Goal: Transaction & Acquisition: Purchase product/service

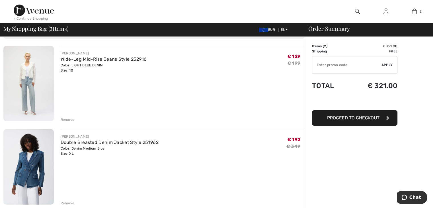
scroll to position [36, 0]
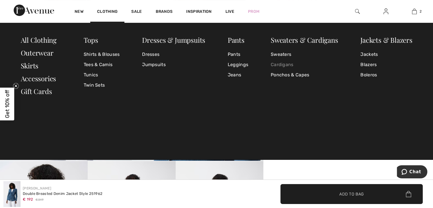
click at [277, 64] on link "Cardigans" at bounding box center [304, 64] width 67 height 10
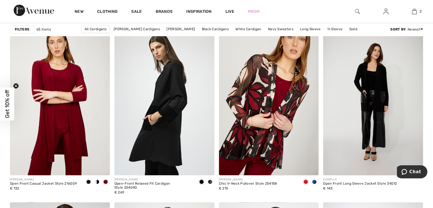
scroll to position [402, 0]
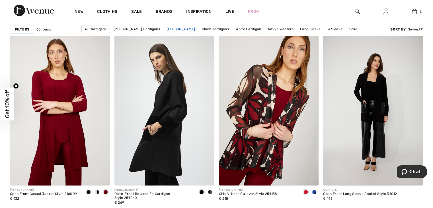
click at [189, 28] on link "Frank Lyman Cardigans" at bounding box center [181, 28] width 34 height 7
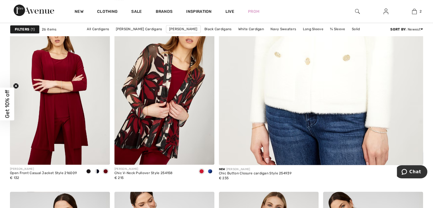
scroll to position [244, 0]
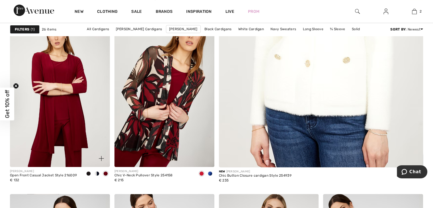
click at [68, 104] on img at bounding box center [60, 92] width 100 height 150
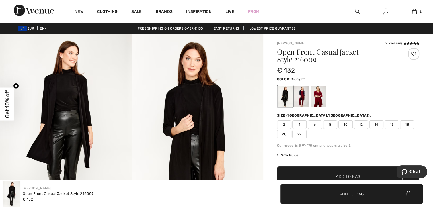
click at [302, 99] on div at bounding box center [301, 96] width 15 height 21
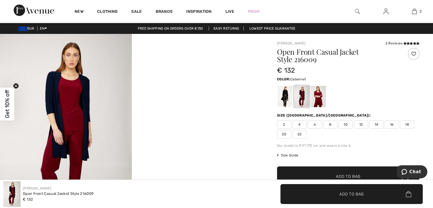
click at [321, 98] on div at bounding box center [318, 96] width 15 height 21
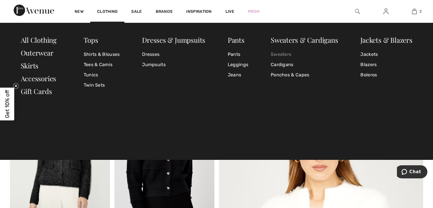
click at [289, 53] on link "Sweaters" at bounding box center [304, 54] width 67 height 10
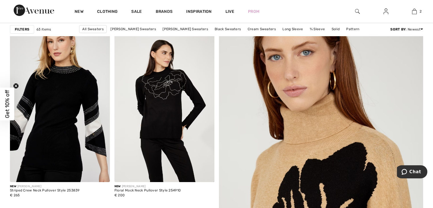
scroll to position [48, 0]
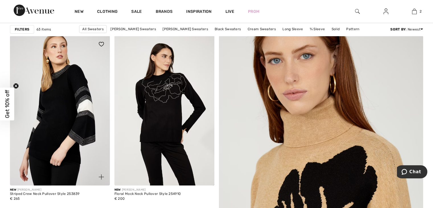
click at [82, 108] on img at bounding box center [60, 111] width 100 height 150
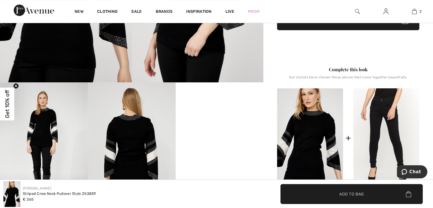
scroll to position [137, 0]
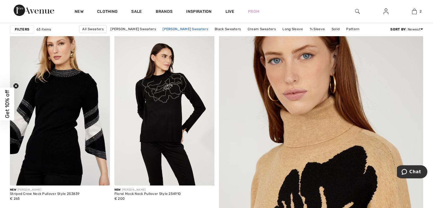
click at [183, 29] on link "Frank Lyman Sweaters" at bounding box center [185, 28] width 51 height 7
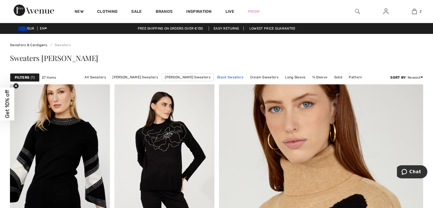
click at [225, 76] on link "Black Sweaters" at bounding box center [230, 76] width 32 height 7
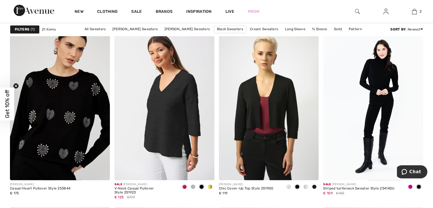
scroll to position [845, 0]
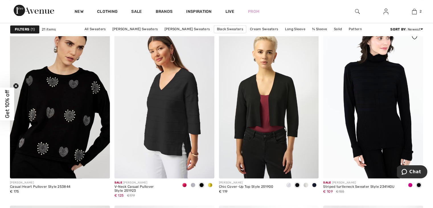
click at [379, 117] on img at bounding box center [373, 103] width 100 height 150
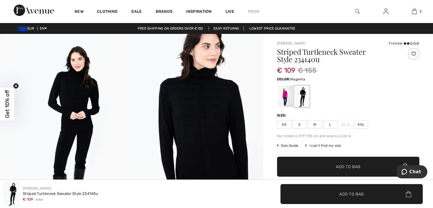
click at [286, 96] on div at bounding box center [285, 96] width 15 height 21
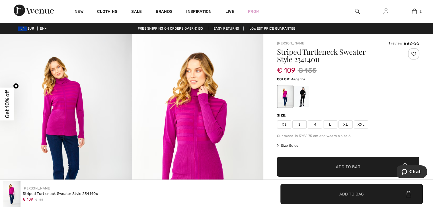
click at [203, 140] on img at bounding box center [198, 132] width 132 height 197
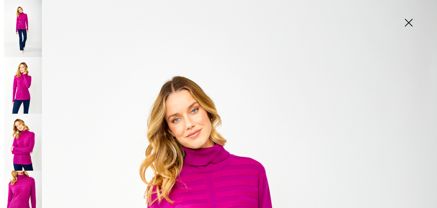
click at [410, 21] on img at bounding box center [408, 23] width 28 height 29
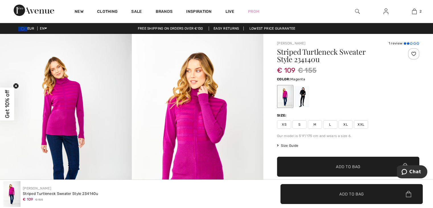
click at [408, 42] on icon at bounding box center [407, 43] width 3 height 3
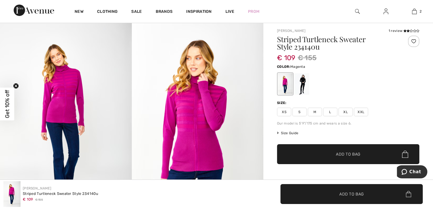
scroll to position [11, 0]
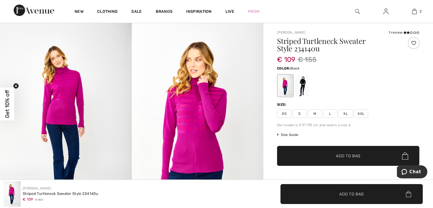
click at [303, 82] on div at bounding box center [301, 85] width 15 height 21
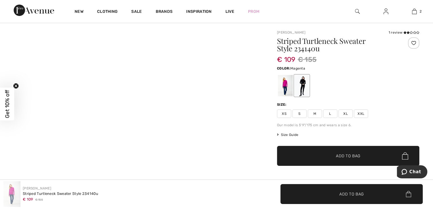
click at [286, 86] on div at bounding box center [285, 85] width 15 height 21
click at [300, 81] on div at bounding box center [301, 85] width 15 height 21
click at [283, 87] on div at bounding box center [285, 85] width 15 height 21
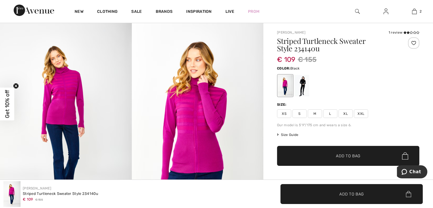
click at [304, 83] on div at bounding box center [301, 85] width 15 height 21
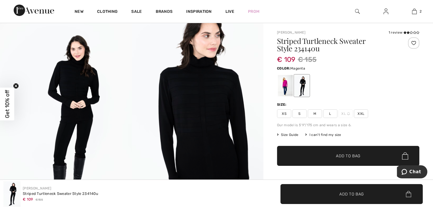
click at [287, 89] on div at bounding box center [285, 85] width 15 height 21
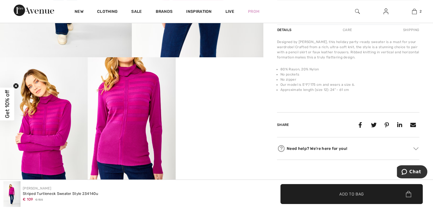
scroll to position [212, 0]
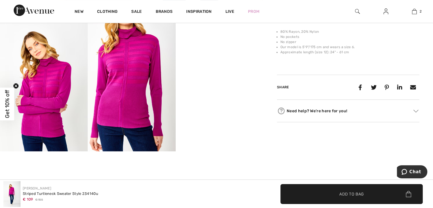
click at [209, 63] on video "Your browser does not support the video tag." at bounding box center [220, 42] width 88 height 44
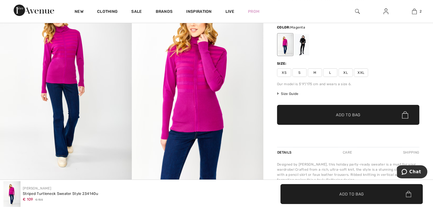
scroll to position [50, 0]
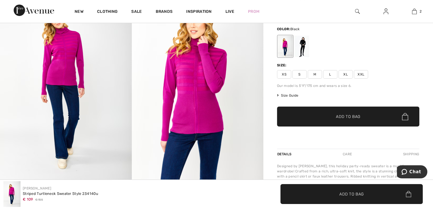
click at [301, 50] on div at bounding box center [301, 46] width 15 height 21
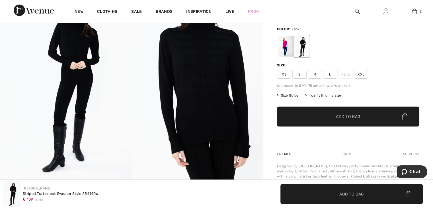
click at [331, 74] on span "L" at bounding box center [330, 74] width 14 height 9
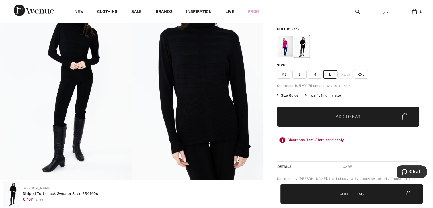
click at [347, 119] on span "✔ Added to Bag Add to Bag" at bounding box center [348, 116] width 142 height 20
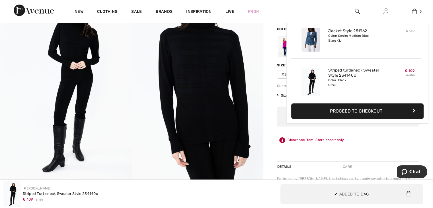
scroll to position [61, 0]
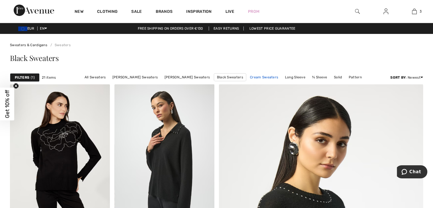
click at [263, 76] on link "Cream Sweaters" at bounding box center [264, 76] width 34 height 7
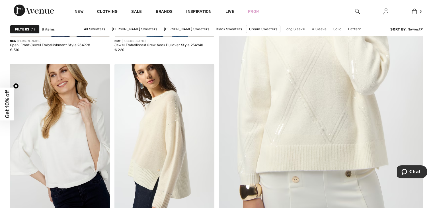
scroll to position [193, 0]
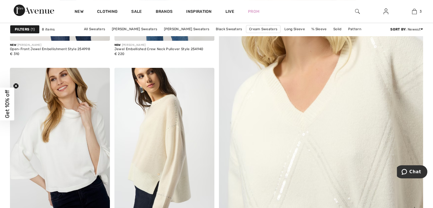
click at [333, 114] on img at bounding box center [320, 75] width 245 height 368
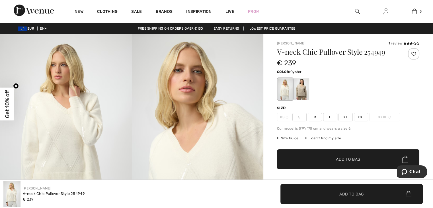
click at [301, 92] on div at bounding box center [301, 88] width 15 height 21
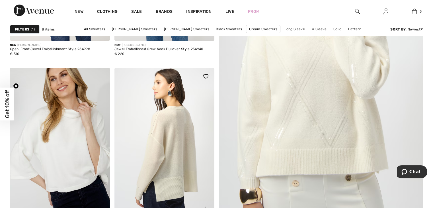
click at [168, 146] on img at bounding box center [164, 143] width 100 height 150
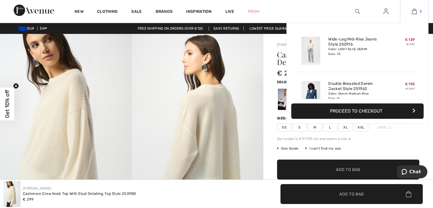
click at [413, 11] on img at bounding box center [414, 11] width 5 height 7
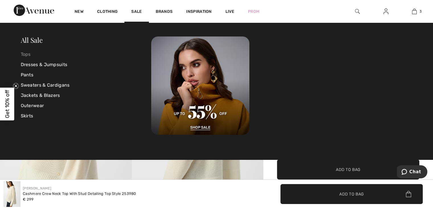
click at [27, 55] on link "Tops" at bounding box center [86, 54] width 131 height 10
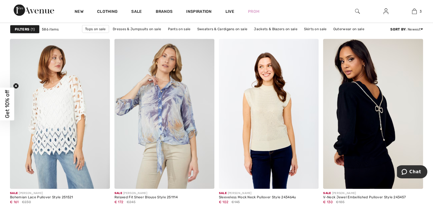
scroll to position [1192, 0]
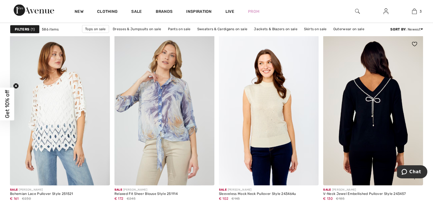
click at [374, 107] on img at bounding box center [373, 111] width 100 height 150
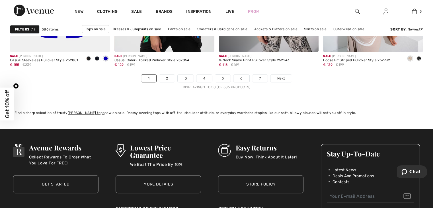
scroll to position [2695, 0]
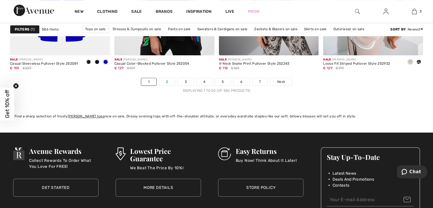
click at [166, 79] on link "2" at bounding box center [167, 81] width 16 height 7
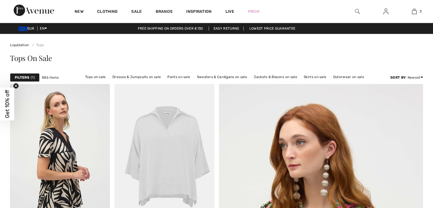
checkbox input "true"
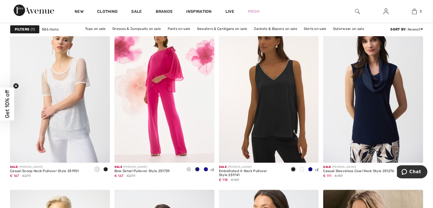
scroll to position [2242, 0]
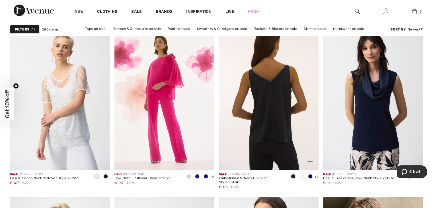
click at [279, 104] on img at bounding box center [269, 95] width 100 height 150
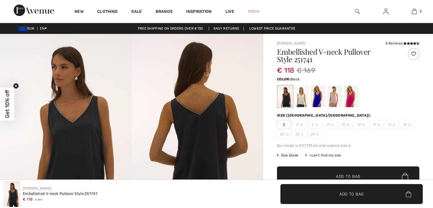
click at [300, 97] on div at bounding box center [301, 96] width 15 height 21
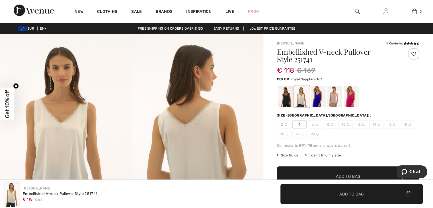
click at [316, 98] on div at bounding box center [318, 96] width 15 height 21
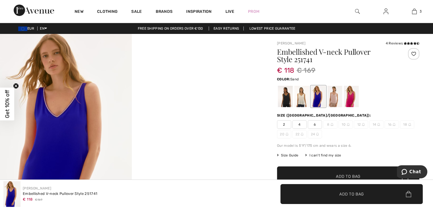
click at [332, 98] on div at bounding box center [334, 96] width 15 height 21
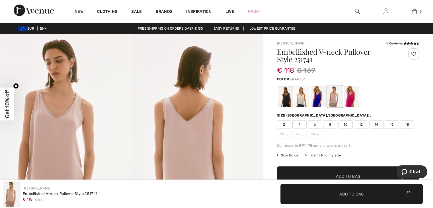
click at [349, 98] on div at bounding box center [351, 96] width 15 height 21
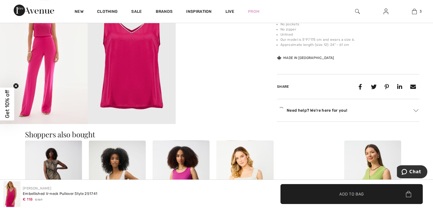
scroll to position [242, 0]
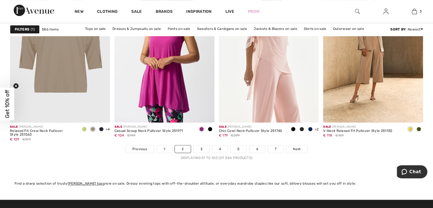
scroll to position [2635, 0]
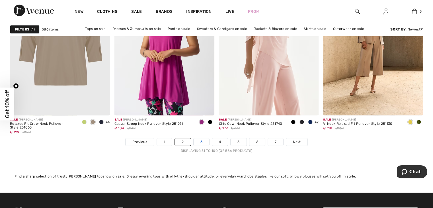
click at [201, 141] on link "3" at bounding box center [201, 141] width 16 height 7
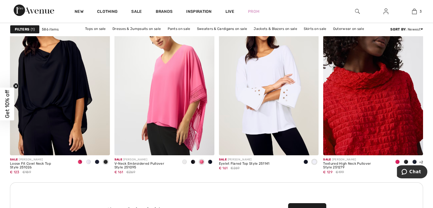
scroll to position [1990, 0]
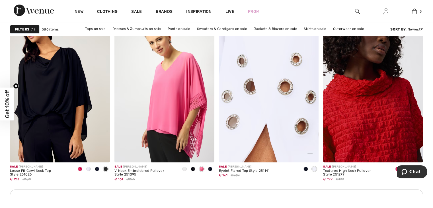
click at [279, 95] on img at bounding box center [269, 87] width 100 height 150
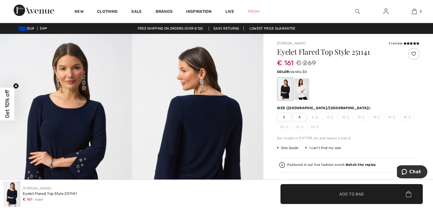
click at [300, 88] on div at bounding box center [301, 88] width 15 height 21
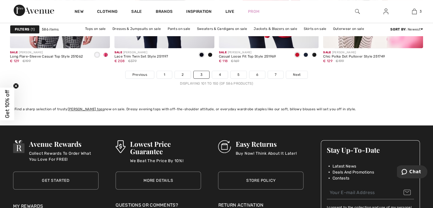
scroll to position [2709, 0]
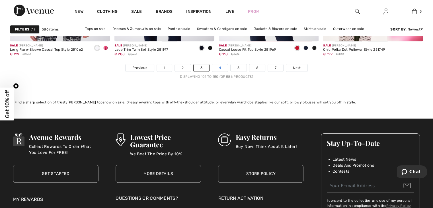
click at [220, 66] on link "4" at bounding box center [220, 67] width 16 height 7
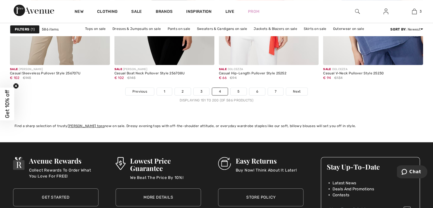
scroll to position [2707, 0]
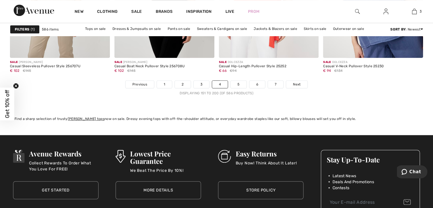
click at [241, 84] on link "5" at bounding box center [238, 84] width 16 height 7
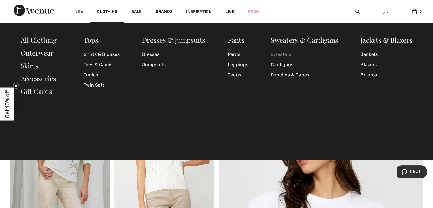
click at [285, 53] on link "Sweaters" at bounding box center [304, 54] width 67 height 10
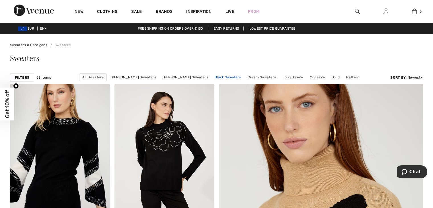
click at [228, 76] on link "Black Sweaters" at bounding box center [228, 76] width 32 height 7
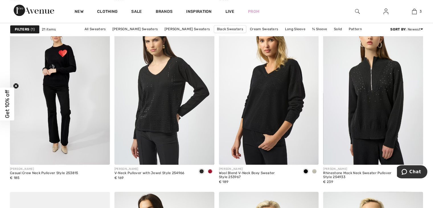
scroll to position [440, 0]
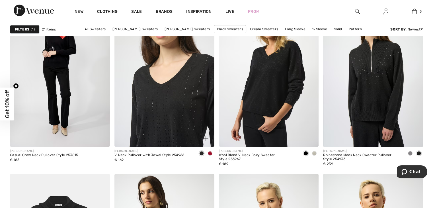
click at [176, 102] on img at bounding box center [164, 72] width 100 height 150
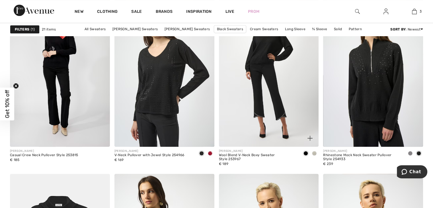
click at [267, 66] on img at bounding box center [269, 72] width 100 height 150
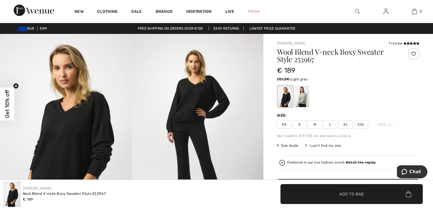
click at [304, 99] on div at bounding box center [301, 96] width 15 height 21
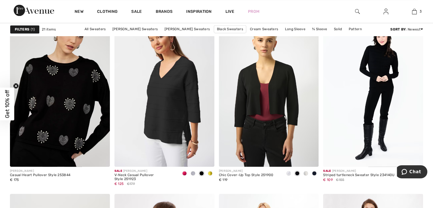
scroll to position [847, 0]
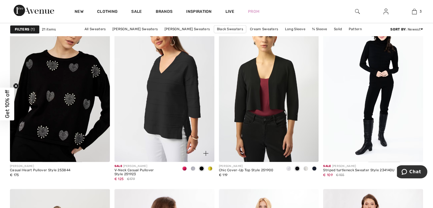
click at [161, 95] on img at bounding box center [164, 87] width 100 height 150
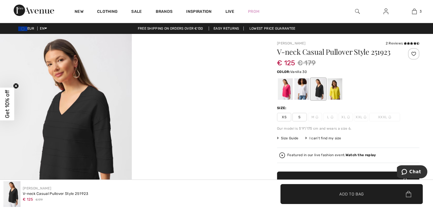
click at [302, 90] on div at bounding box center [301, 88] width 15 height 21
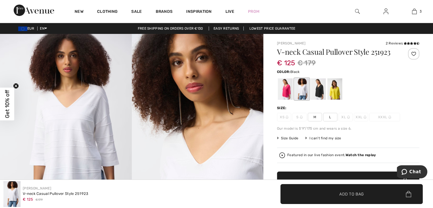
click at [321, 92] on div at bounding box center [318, 88] width 15 height 21
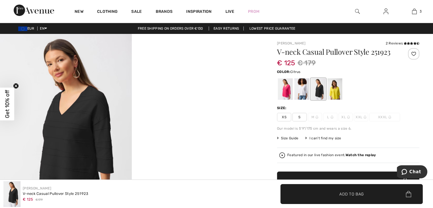
click at [336, 92] on div at bounding box center [334, 88] width 15 height 21
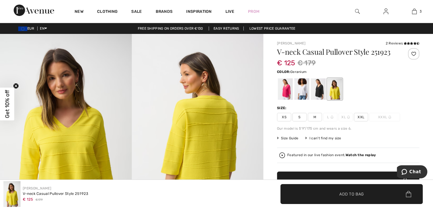
click at [285, 95] on div at bounding box center [285, 88] width 15 height 21
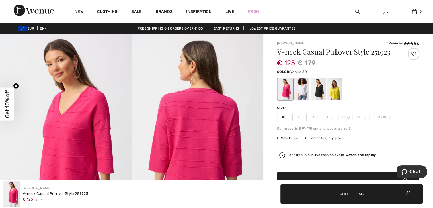
click at [301, 93] on div at bounding box center [301, 88] width 15 height 21
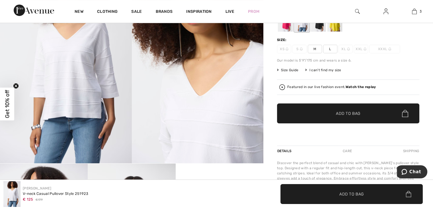
scroll to position [66, 0]
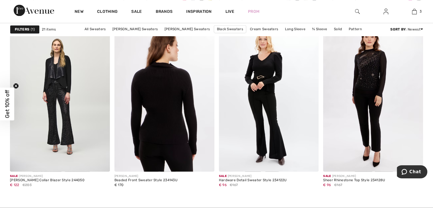
scroll to position [1014, 0]
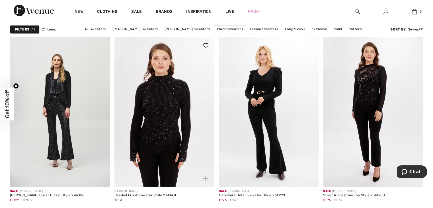
click at [161, 119] on img at bounding box center [164, 112] width 100 height 150
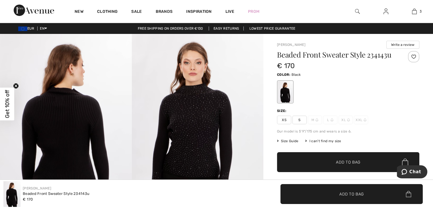
click at [202, 131] on img at bounding box center [198, 132] width 132 height 197
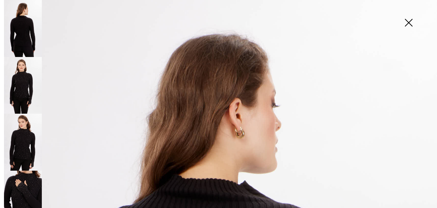
click at [406, 22] on img at bounding box center [408, 23] width 28 height 29
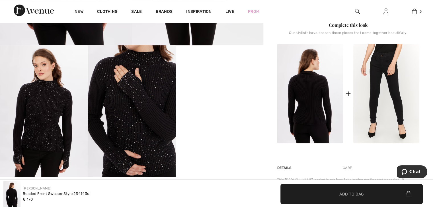
scroll to position [187, 0]
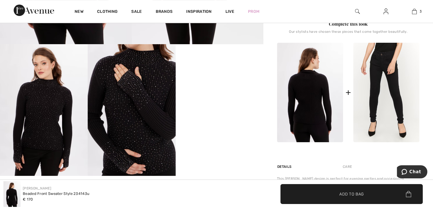
click at [224, 88] on video "Your browser does not support the video tag." at bounding box center [220, 66] width 88 height 44
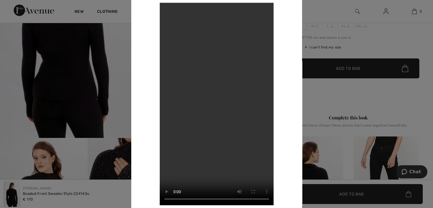
scroll to position [90, 0]
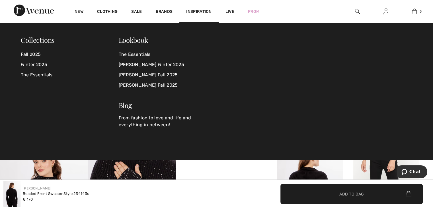
click at [202, 13] on span "Inspiration" at bounding box center [198, 12] width 25 height 6
click at [38, 65] on link "Winter 2025" at bounding box center [70, 64] width 98 height 10
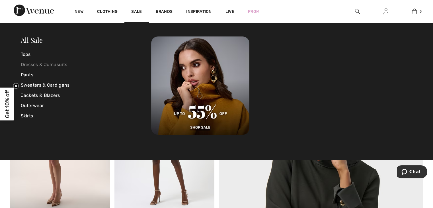
click at [36, 63] on link "Dresses & Jumpsuits" at bounding box center [86, 64] width 131 height 10
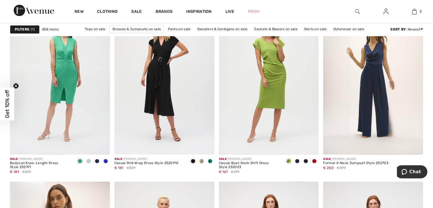
scroll to position [203, 0]
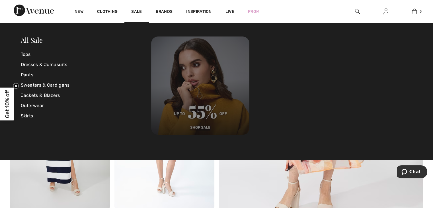
click at [199, 127] on img at bounding box center [200, 85] width 98 height 98
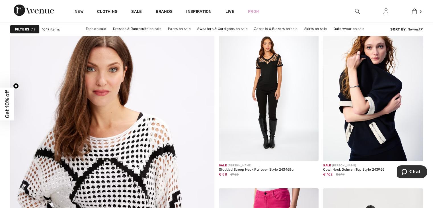
scroll to position [1465, 0]
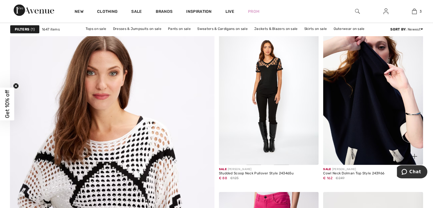
click at [370, 97] on img at bounding box center [373, 90] width 100 height 150
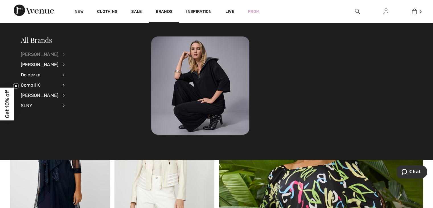
click at [48, 52] on div "[PERSON_NAME]" at bounding box center [40, 54] width 38 height 10
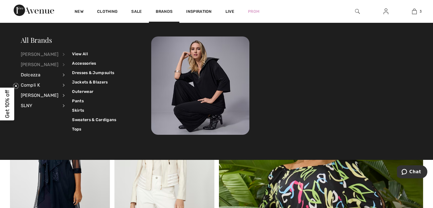
click at [45, 63] on div "[PERSON_NAME]" at bounding box center [40, 64] width 38 height 10
click at [40, 66] on div "[PERSON_NAME]" at bounding box center [40, 64] width 38 height 10
click at [59, 64] on div "[PERSON_NAME]" at bounding box center [40, 64] width 38 height 10
click at [72, 63] on link "Accessories" at bounding box center [94, 63] width 44 height 9
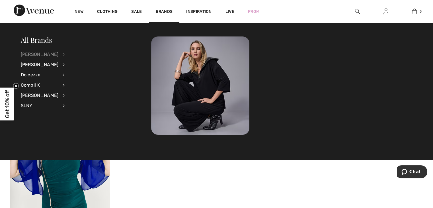
click at [51, 54] on div "[PERSON_NAME]" at bounding box center [40, 54] width 38 height 10
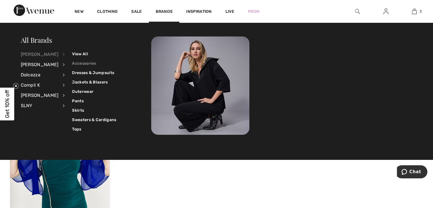
click at [80, 62] on link "Accessories" at bounding box center [94, 63] width 44 height 9
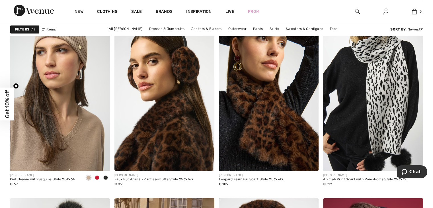
scroll to position [836, 0]
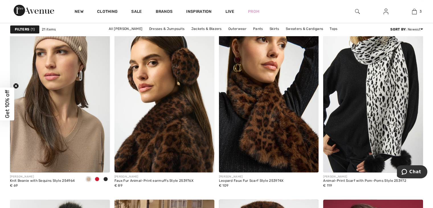
click at [96, 178] on span at bounding box center [97, 178] width 5 height 5
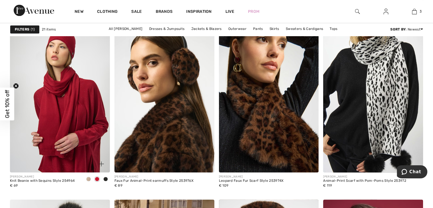
click at [67, 87] on img at bounding box center [60, 97] width 100 height 150
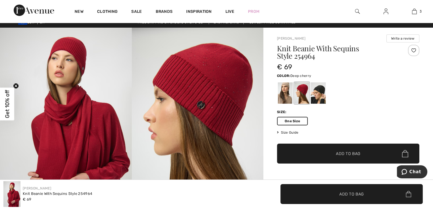
scroll to position [3, 0]
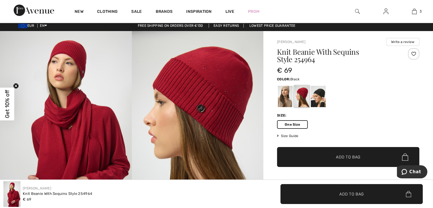
click at [320, 93] on div at bounding box center [318, 96] width 15 height 21
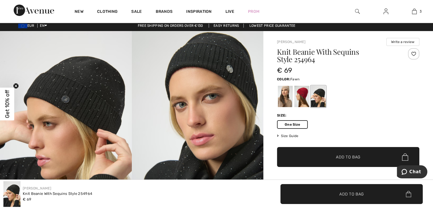
click at [284, 94] on div at bounding box center [285, 96] width 15 height 21
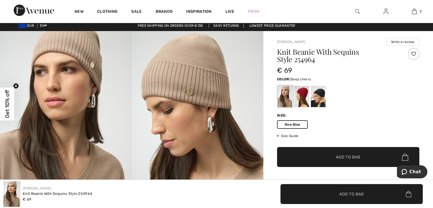
click at [302, 95] on div at bounding box center [301, 96] width 15 height 21
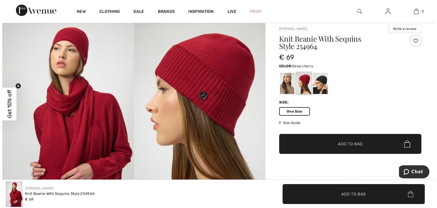
scroll to position [14, 0]
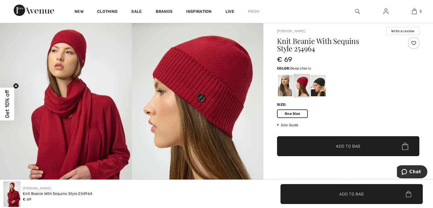
click at [230, 79] on img at bounding box center [198, 118] width 132 height 197
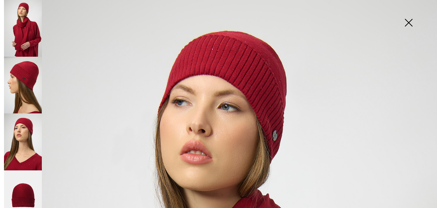
click at [24, 194] on img at bounding box center [23, 198] width 38 height 57
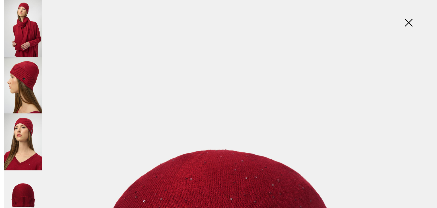
click at [28, 129] on img at bounding box center [23, 141] width 38 height 57
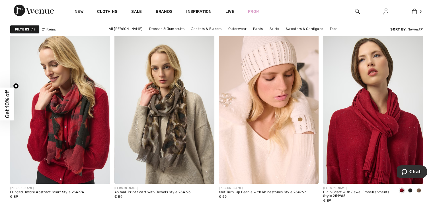
scroll to position [582, 0]
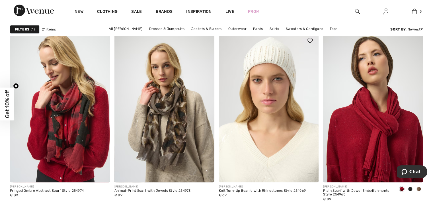
click at [273, 67] on img at bounding box center [269, 107] width 100 height 150
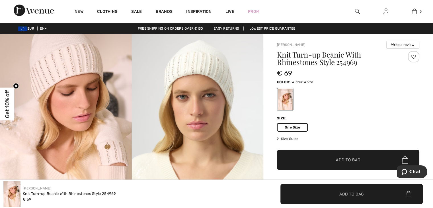
click at [217, 71] on img at bounding box center [198, 132] width 132 height 197
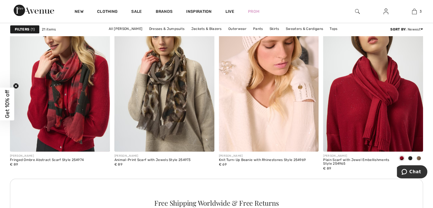
scroll to position [618, 0]
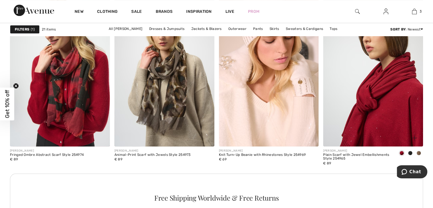
click at [374, 97] on img at bounding box center [373, 71] width 100 height 150
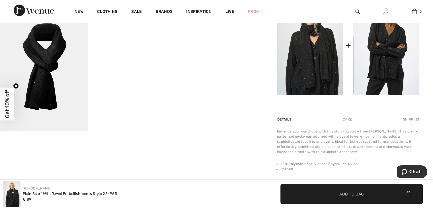
scroll to position [236, 0]
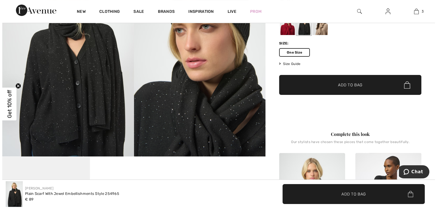
scroll to position [28, 0]
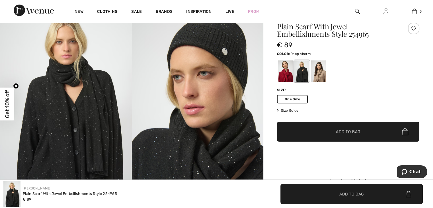
click at [289, 75] on div at bounding box center [285, 70] width 15 height 21
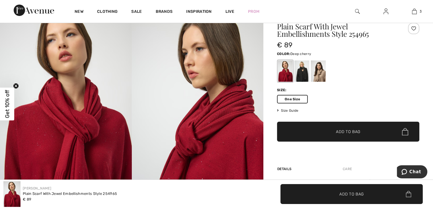
click at [86, 130] on img at bounding box center [66, 104] width 132 height 197
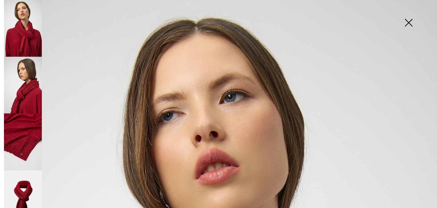
click at [26, 131] on img at bounding box center [23, 141] width 38 height 57
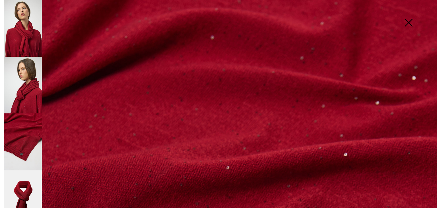
click at [35, 48] on img at bounding box center [23, 28] width 38 height 57
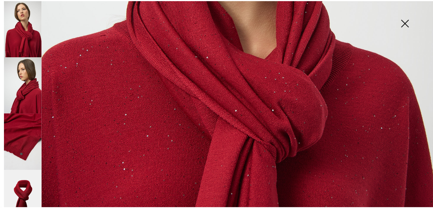
scroll to position [294, 0]
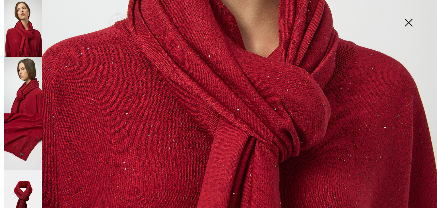
click at [405, 21] on img at bounding box center [408, 23] width 28 height 29
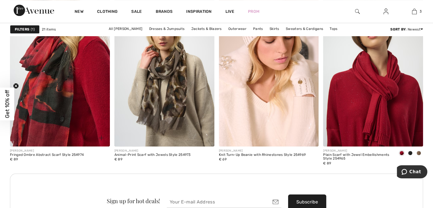
click at [60, 92] on img at bounding box center [60, 71] width 100 height 150
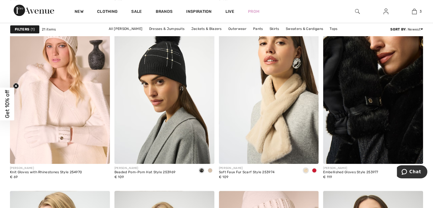
scroll to position [428, 0]
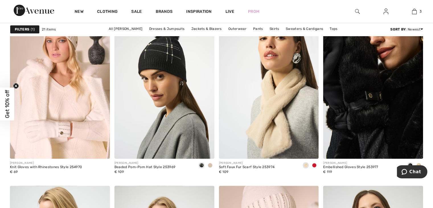
click at [357, 11] on img at bounding box center [357, 11] width 5 height 7
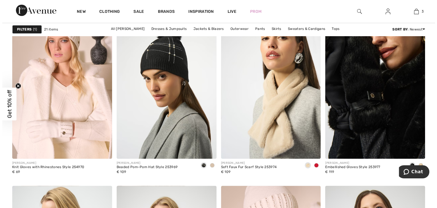
scroll to position [432, 0]
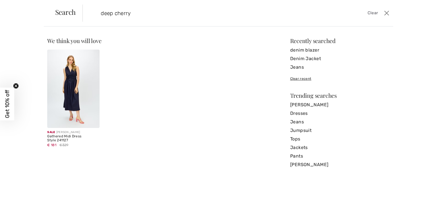
type input "deep cherry"
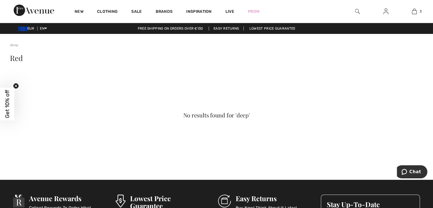
click at [355, 11] on img at bounding box center [357, 11] width 5 height 7
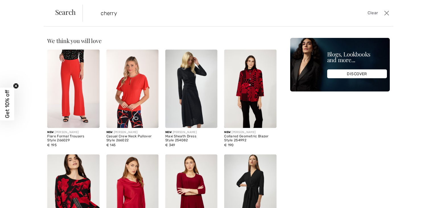
type input "cherry"
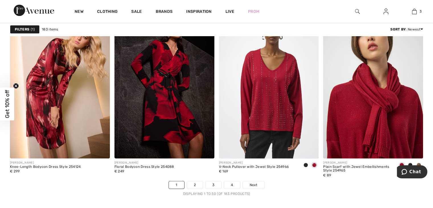
scroll to position [2604, 0]
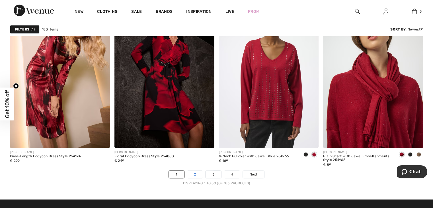
click at [195, 172] on link "2" at bounding box center [195, 173] width 16 height 7
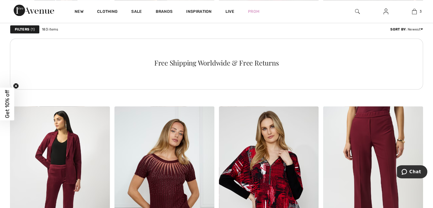
scroll to position [511, 0]
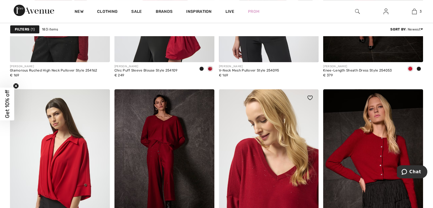
click at [281, 154] on img at bounding box center [269, 164] width 100 height 150
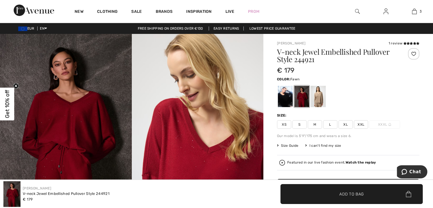
click at [318, 101] on div at bounding box center [318, 96] width 15 height 21
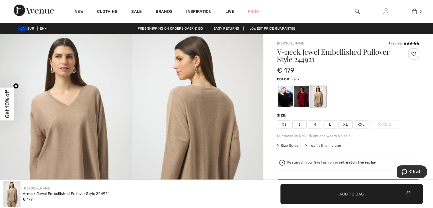
click at [282, 102] on div at bounding box center [285, 96] width 15 height 21
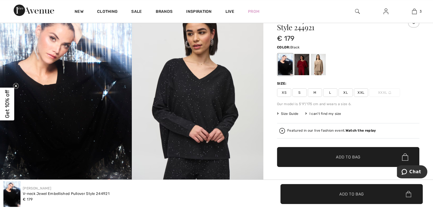
scroll to position [12, 0]
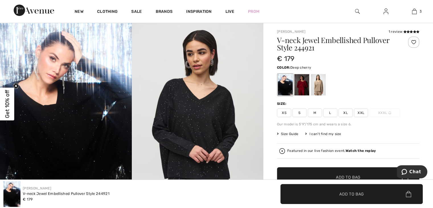
click at [301, 90] on div at bounding box center [301, 84] width 15 height 21
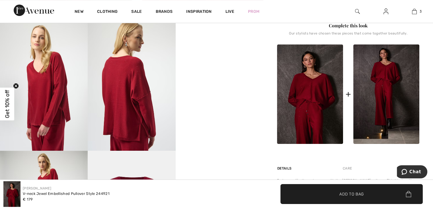
scroll to position [209, 0]
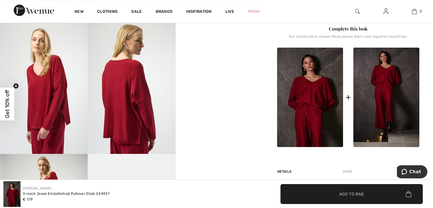
click at [227, 66] on video "Your browser does not support the video tag." at bounding box center [220, 44] width 88 height 44
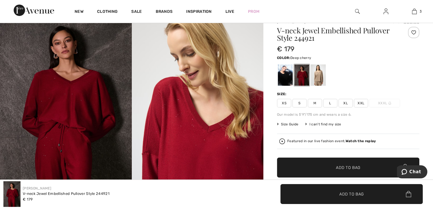
scroll to position [0, 0]
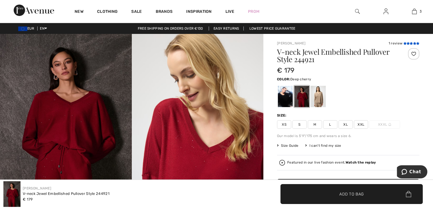
click at [405, 44] on icon at bounding box center [404, 43] width 3 height 3
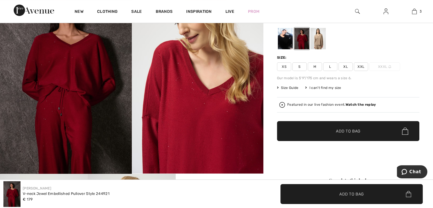
scroll to position [56, 0]
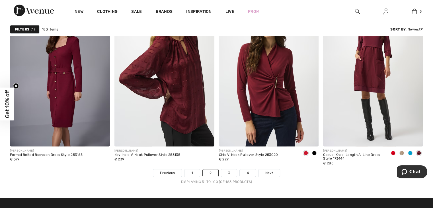
scroll to position [2616, 0]
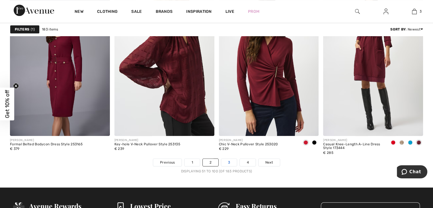
click at [228, 162] on link "3" at bounding box center [229, 161] width 16 height 7
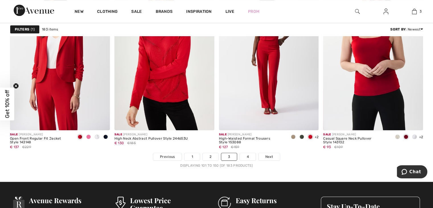
scroll to position [2613, 0]
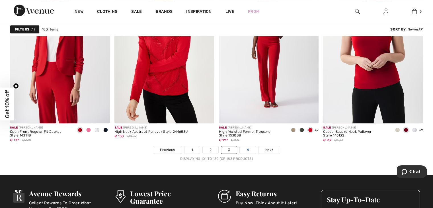
click at [247, 148] on link "4" at bounding box center [248, 149] width 16 height 7
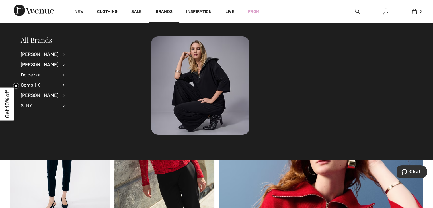
click at [58, 52] on li "Joseph Ribkoff View All Accessories Dresses & Jumpsuits Jackets & Blazers Outer…" at bounding box center [46, 54] width 51 height 10
click at [60, 55] on li "Joseph Ribkoff View All Accessories Dresses & Jumpsuits Jackets & Blazers Outer…" at bounding box center [46, 54] width 51 height 10
click at [59, 54] on div "[PERSON_NAME]" at bounding box center [40, 54] width 38 height 10
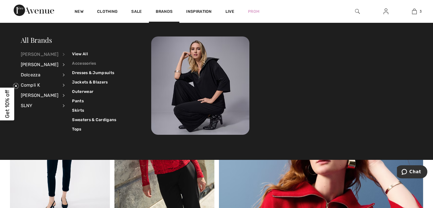
click at [75, 61] on link "Accessories" at bounding box center [94, 63] width 44 height 9
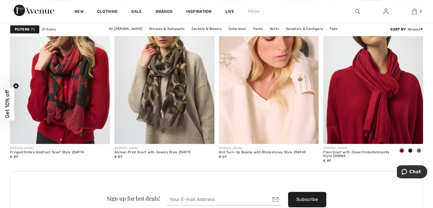
scroll to position [627, 0]
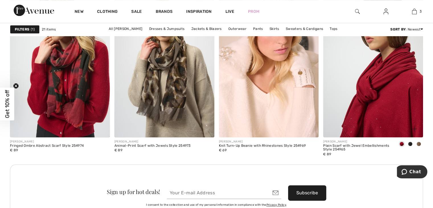
click at [372, 107] on img at bounding box center [373, 62] width 100 height 150
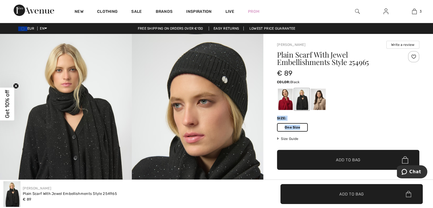
drag, startPoint x: 0, startPoint y: 0, endPoint x: 322, endPoint y: 130, distance: 346.7
click at [322, 130] on div "Plain Scarf With Jewel Embellishments Style 254965 € 89 Color: Black Size: One …" at bounding box center [348, 121] width 142 height 141
click at [285, 101] on div at bounding box center [285, 98] width 15 height 21
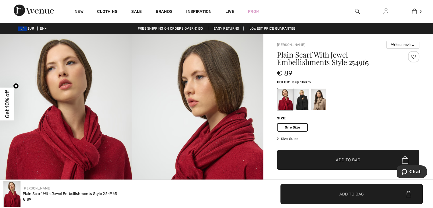
click at [285, 101] on div at bounding box center [285, 98] width 15 height 21
click at [354, 155] on span "✔ Added to Bag Add to Bag" at bounding box center [348, 160] width 142 height 20
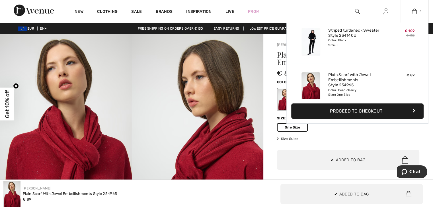
scroll to position [106, 0]
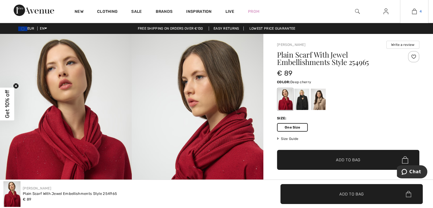
click at [414, 9] on img at bounding box center [414, 11] width 5 height 7
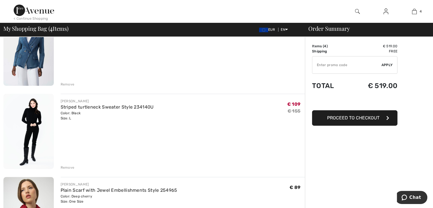
scroll to position [155, 0]
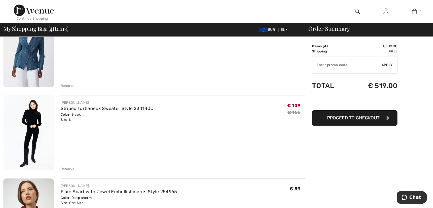
click at [71, 168] on div "Remove" at bounding box center [68, 168] width 14 height 5
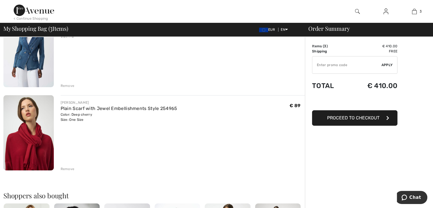
click at [69, 85] on div "Remove" at bounding box center [68, 85] width 14 height 5
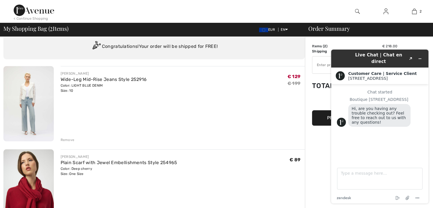
scroll to position [0, 0]
